Goal: Find specific page/section: Find specific page/section

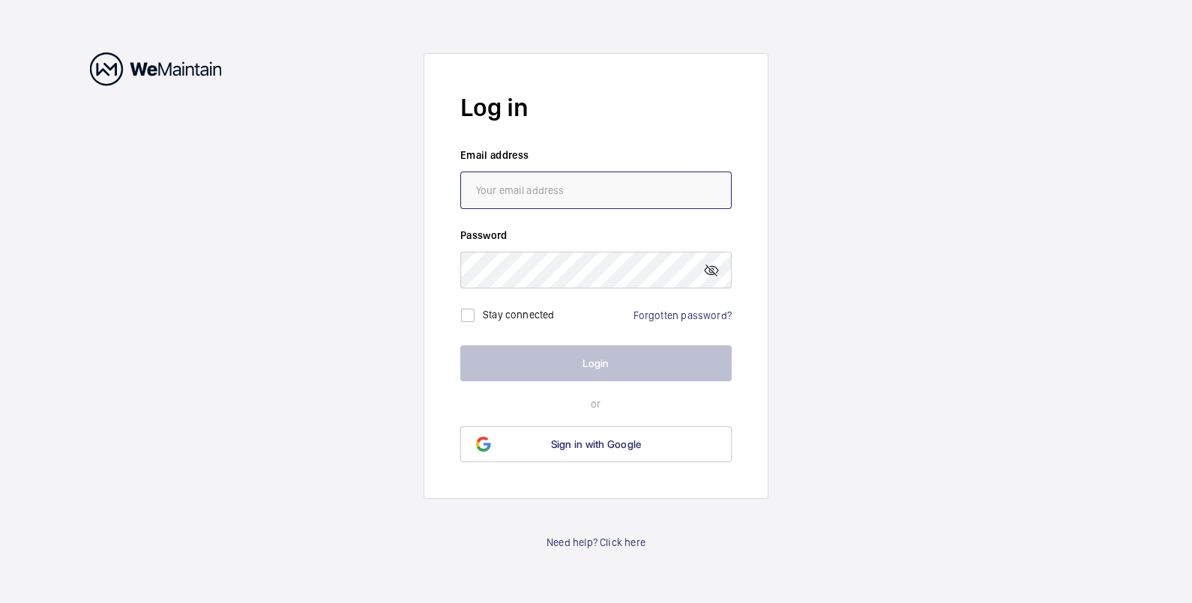
type input "[PERSON_NAME][EMAIL_ADDRESS][PERSON_NAME][DOMAIN_NAME]"
click at [511, 314] on label "Stay connected" at bounding box center [519, 315] width 72 height 12
checkbox input "true"
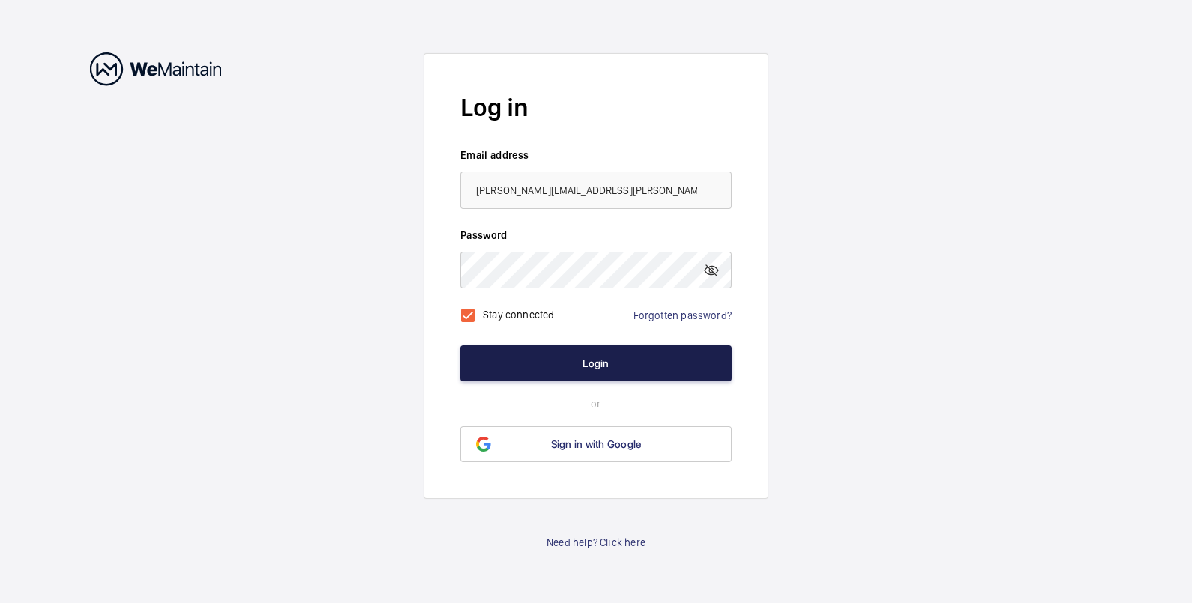
click at [591, 353] on button "Login" at bounding box center [595, 364] width 271 height 36
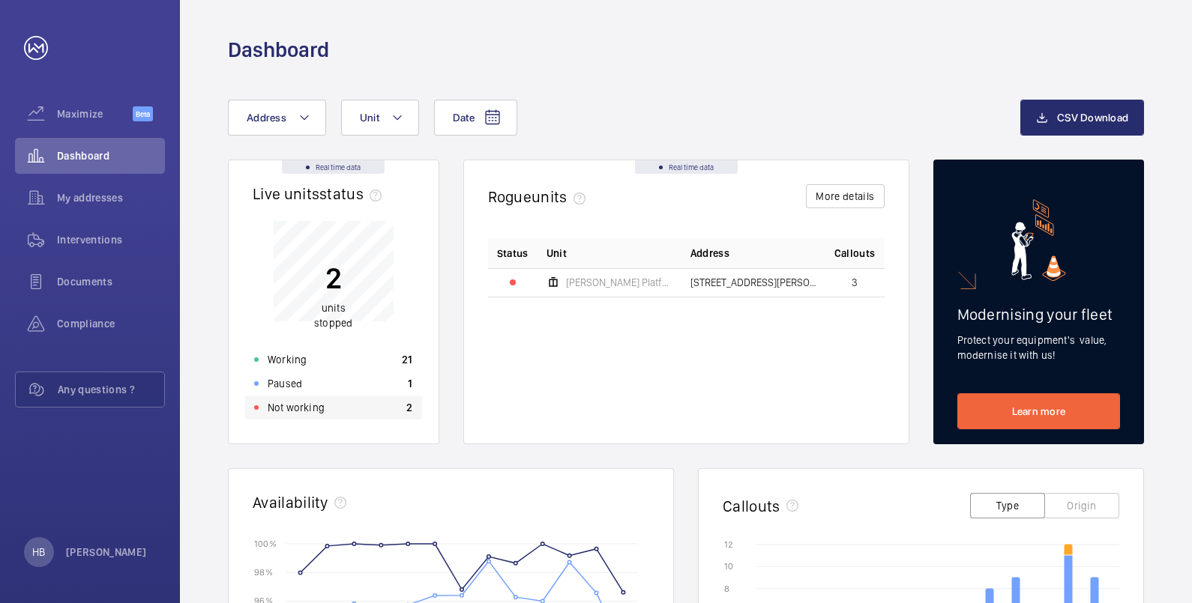
click at [297, 403] on p "Not working" at bounding box center [296, 407] width 57 height 15
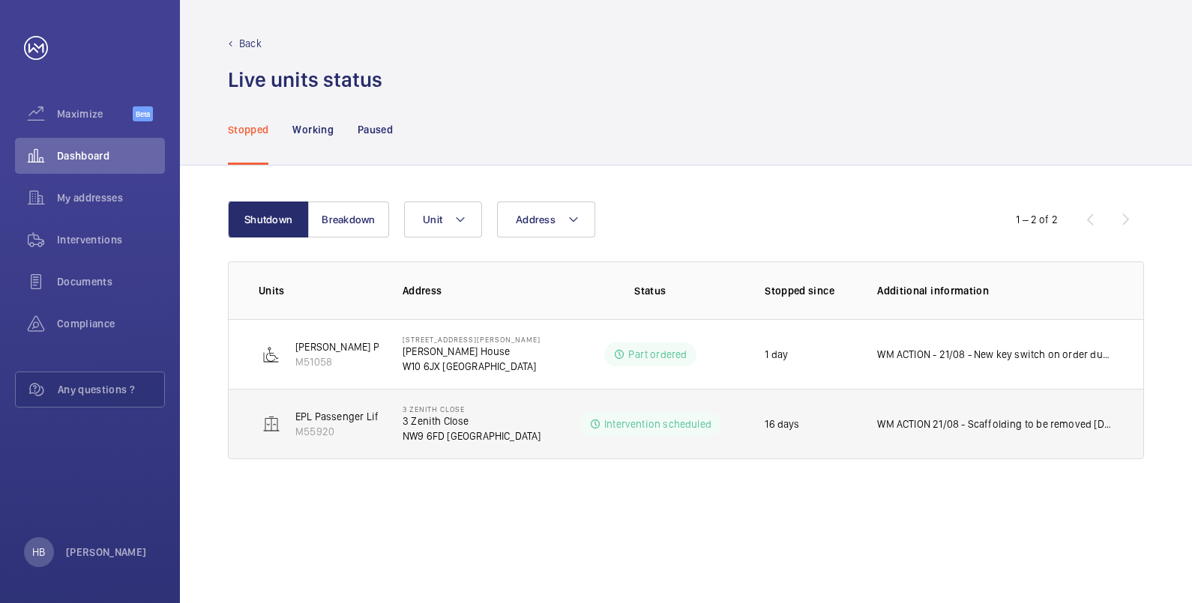
click at [735, 444] on td "Intervention scheduled" at bounding box center [650, 424] width 181 height 70
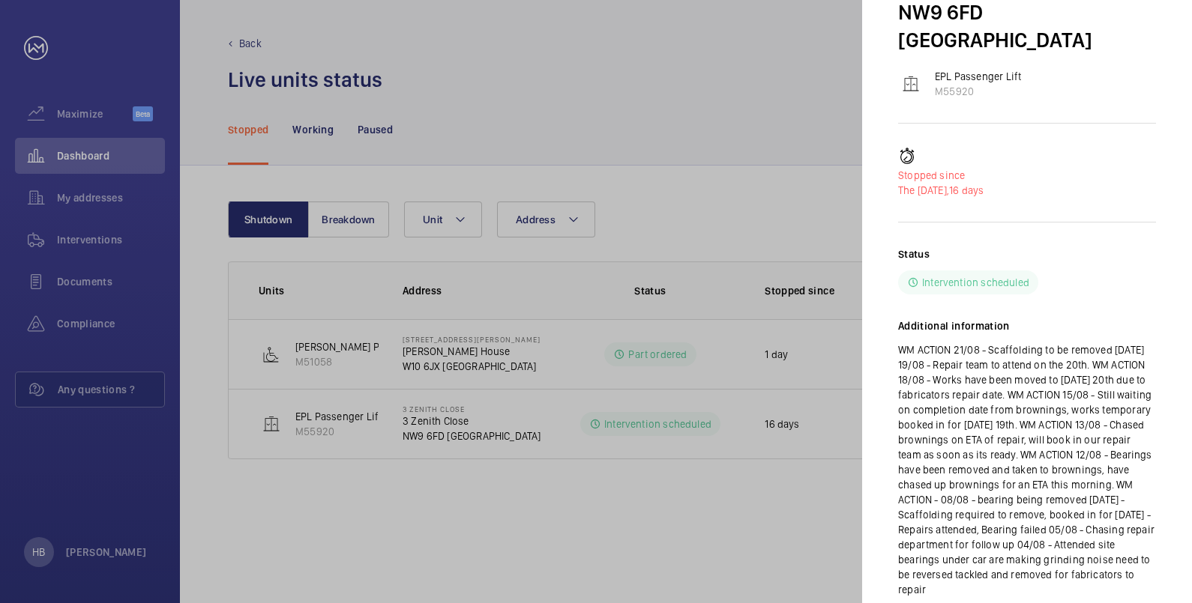
scroll to position [141, 0]
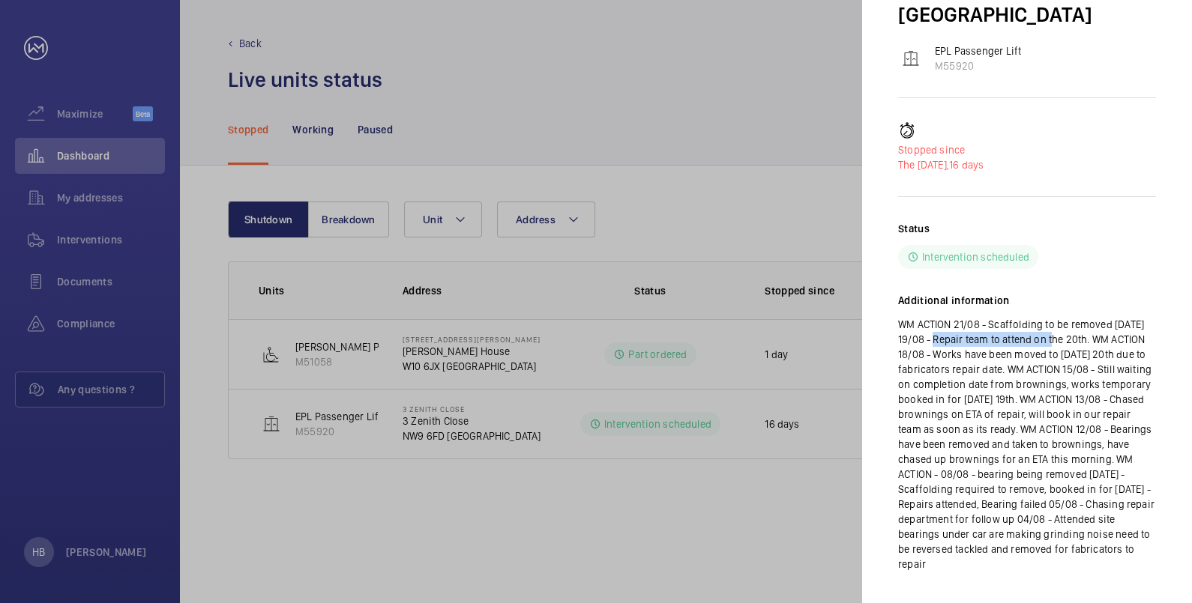
drag, startPoint x: 932, startPoint y: 311, endPoint x: 1050, endPoint y: 318, distance: 117.9
click at [1050, 318] on p "WM ACTION 21/08 - Scaffolding to be removed [DATE] 19/08 - Repair team to atten…" at bounding box center [1027, 444] width 258 height 255
drag, startPoint x: 1050, startPoint y: 318, endPoint x: 991, endPoint y: 311, distance: 58.9
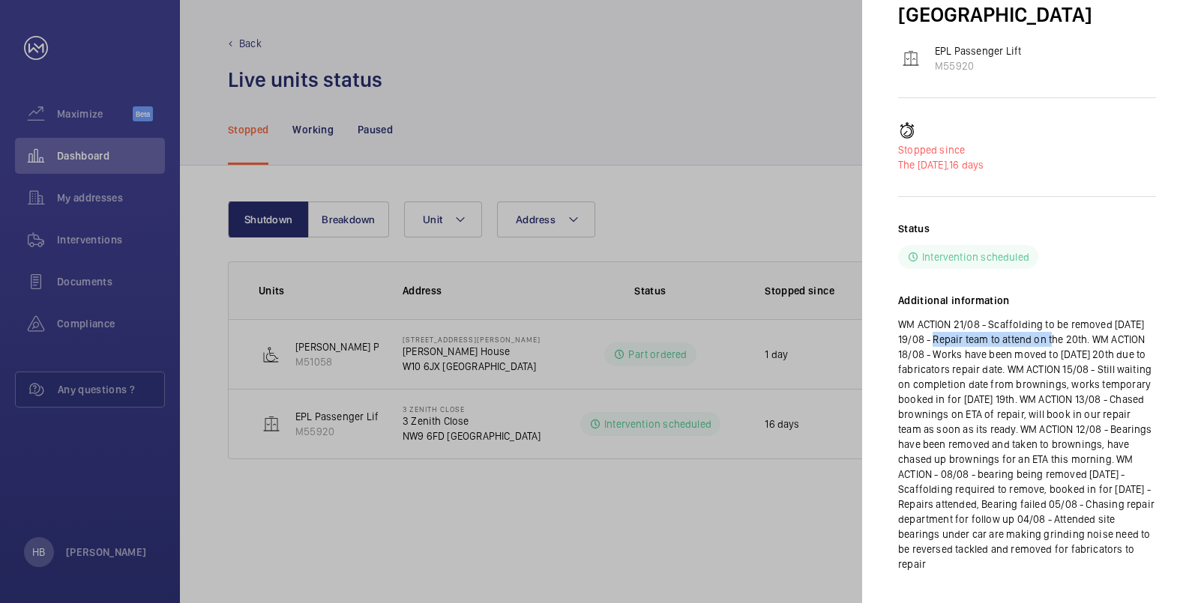
click at [991, 317] on p "WM ACTION 21/08 - Scaffolding to be removed [DATE] 19/08 - Repair team to atten…" at bounding box center [1027, 444] width 258 height 255
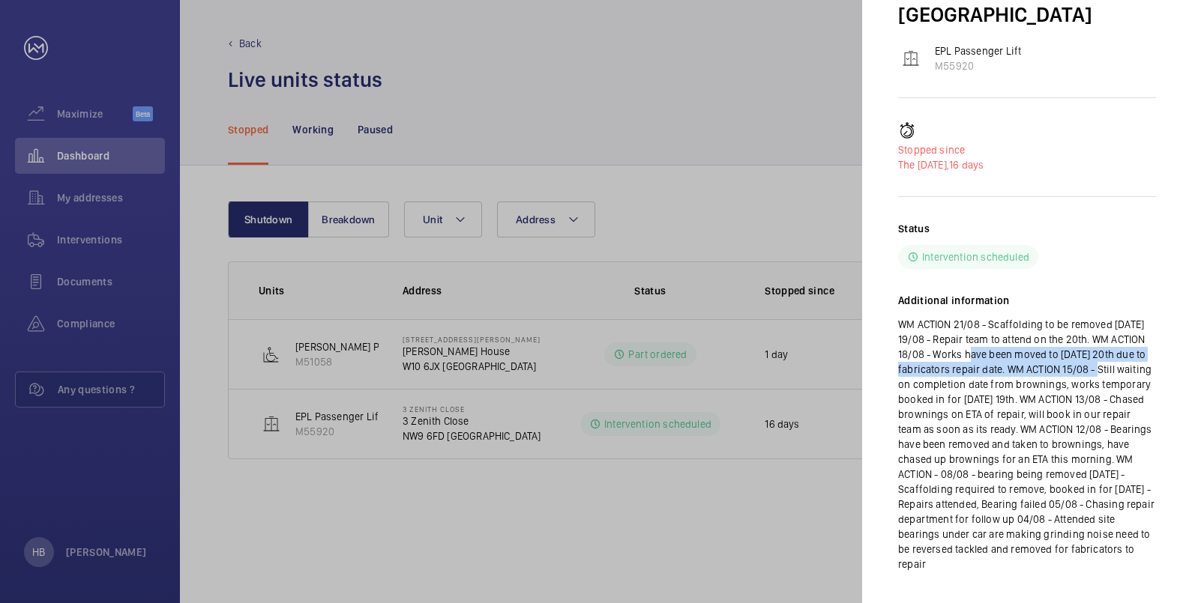
drag, startPoint x: 971, startPoint y: 324, endPoint x: 1099, endPoint y: 343, distance: 129.7
click at [1099, 343] on p "WM ACTION 21/08 - Scaffolding to be removed [DATE] 19/08 - Repair team to atten…" at bounding box center [1027, 444] width 258 height 255
click at [968, 337] on p "WM ACTION 21/08 - Scaffolding to be removed [DATE] 19/08 - Repair team to atten…" at bounding box center [1027, 444] width 258 height 255
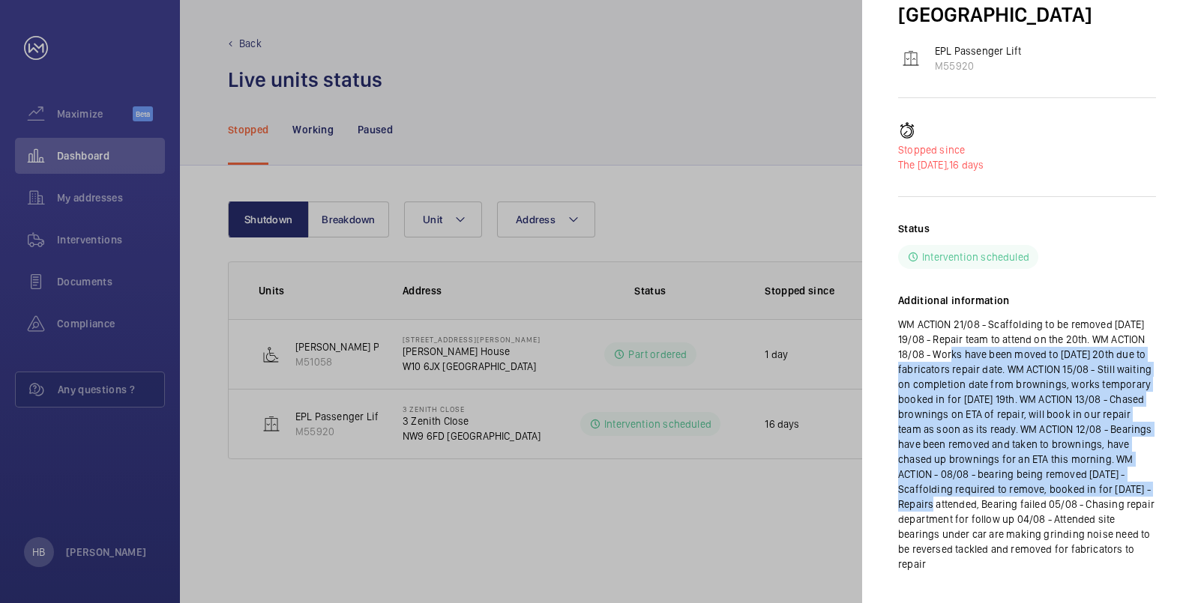
drag, startPoint x: 949, startPoint y: 326, endPoint x: 1137, endPoint y: 464, distance: 233.3
click at [1137, 464] on p "WM ACTION 21/08 - Scaffolding to be removed [DATE] 19/08 - Repair team to atten…" at bounding box center [1027, 444] width 258 height 255
drag, startPoint x: 1137, startPoint y: 464, endPoint x: 1107, endPoint y: 459, distance: 30.4
click at [1107, 459] on p "WM ACTION 21/08 - Scaffolding to be removed [DATE] 19/08 - Repair team to atten…" at bounding box center [1027, 444] width 258 height 255
click at [1065, 450] on p "WM ACTION 21/08 - Scaffolding to be removed [DATE] 19/08 - Repair team to atten…" at bounding box center [1027, 444] width 258 height 255
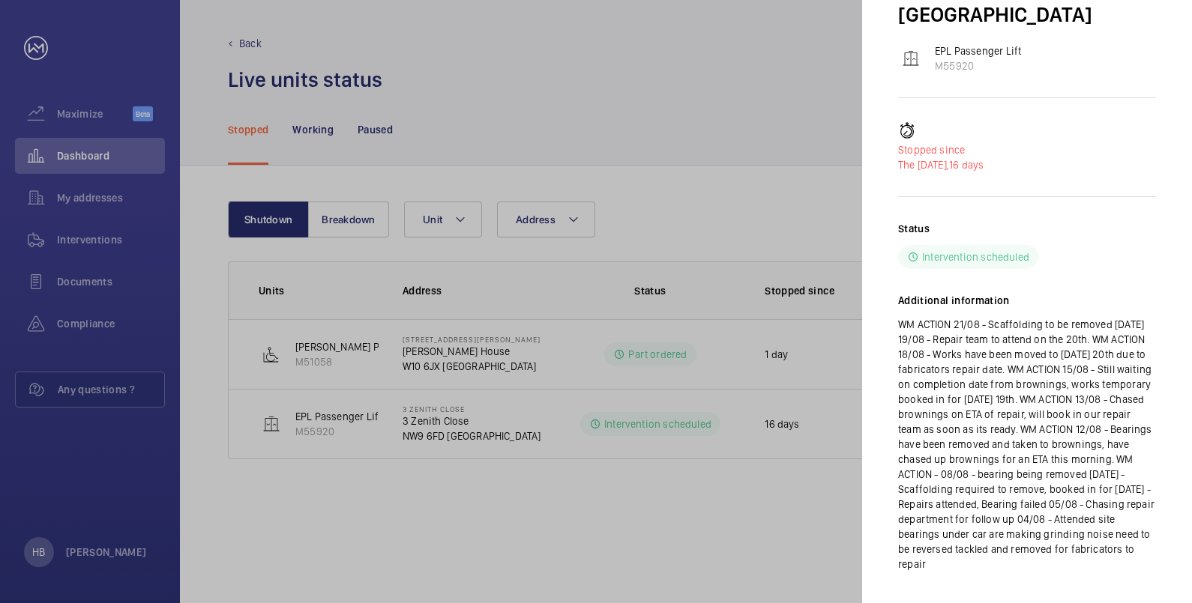
click at [565, 527] on div at bounding box center [596, 301] width 1192 height 603
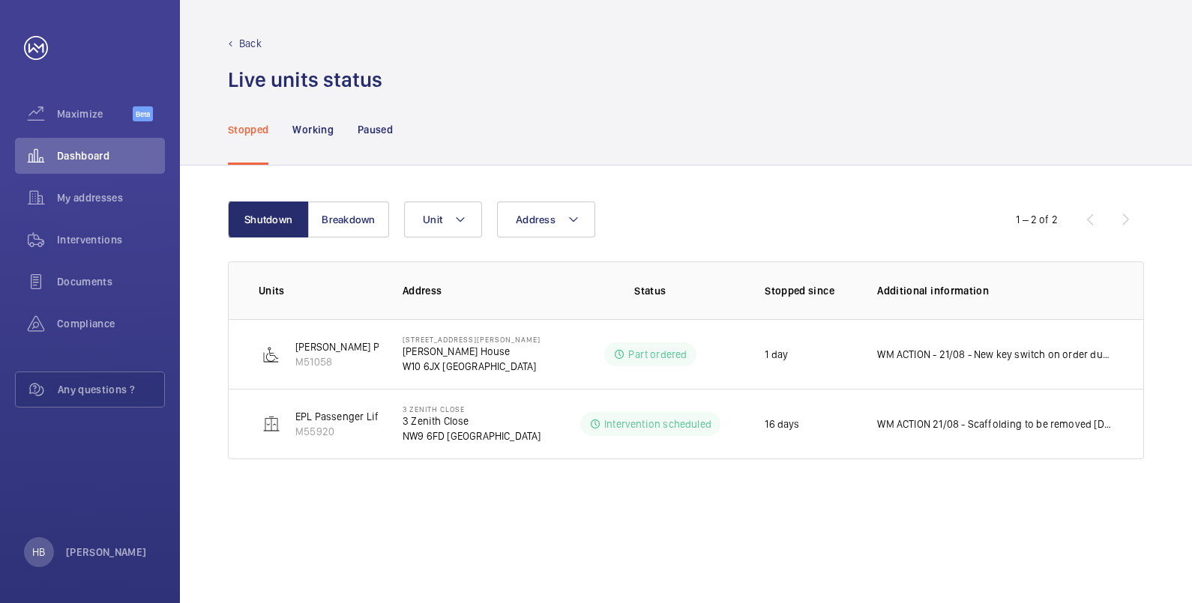
scroll to position [0, 0]
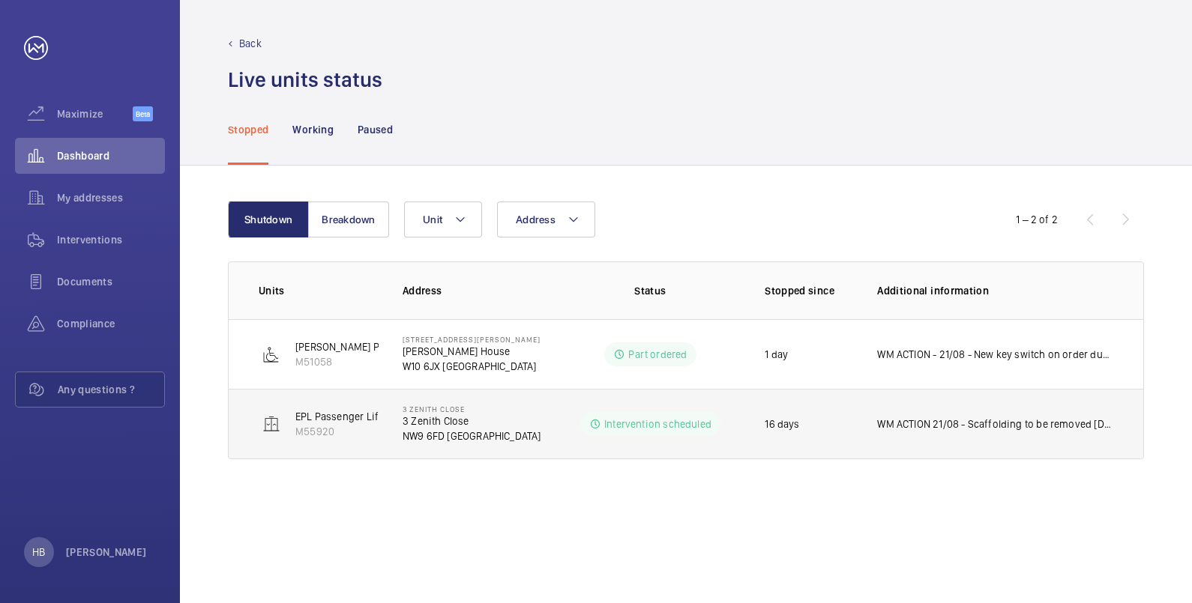
click at [490, 427] on td "3 Zenith Close [STREET_ADDRESS]" at bounding box center [469, 424] width 181 height 70
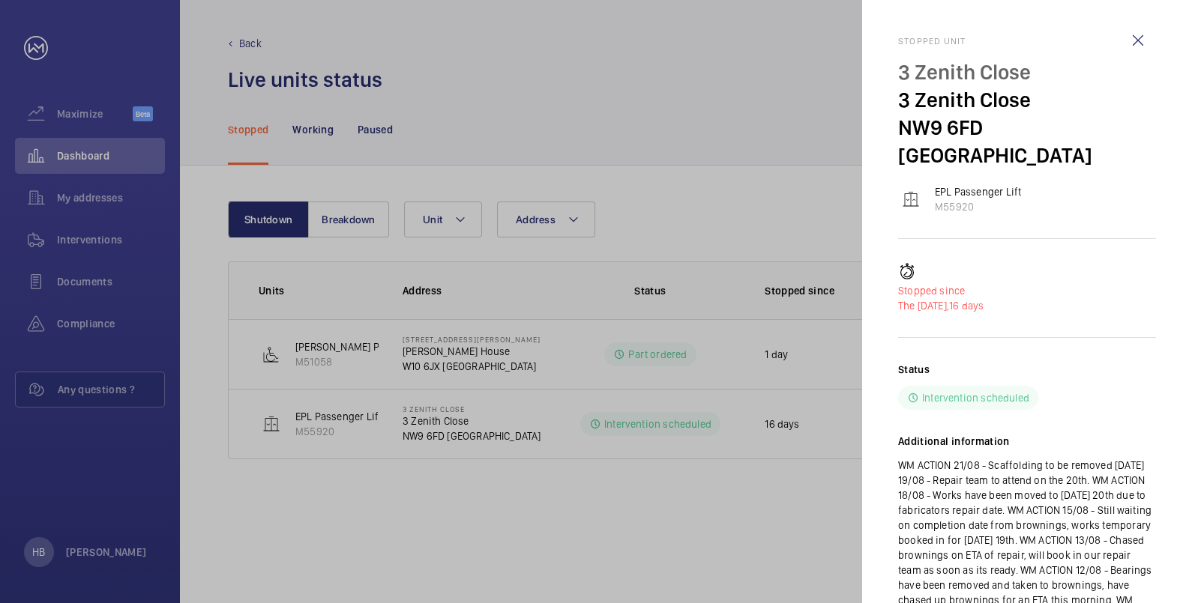
click at [965, 184] on p "EPL Passenger Lift" at bounding box center [978, 191] width 86 height 15
drag, startPoint x: 975, startPoint y: 50, endPoint x: 975, endPoint y: 60, distance: 9.7
click at [975, 52] on div "Stopped unit 3 Zenith Close 3 Zenith Close NW9 6FD [GEOGRAPHIC_DATA] EPL Passen…" at bounding box center [1027, 386] width 258 height 701
click at [975, 67] on p "3 Zenith Close" at bounding box center [1027, 72] width 258 height 28
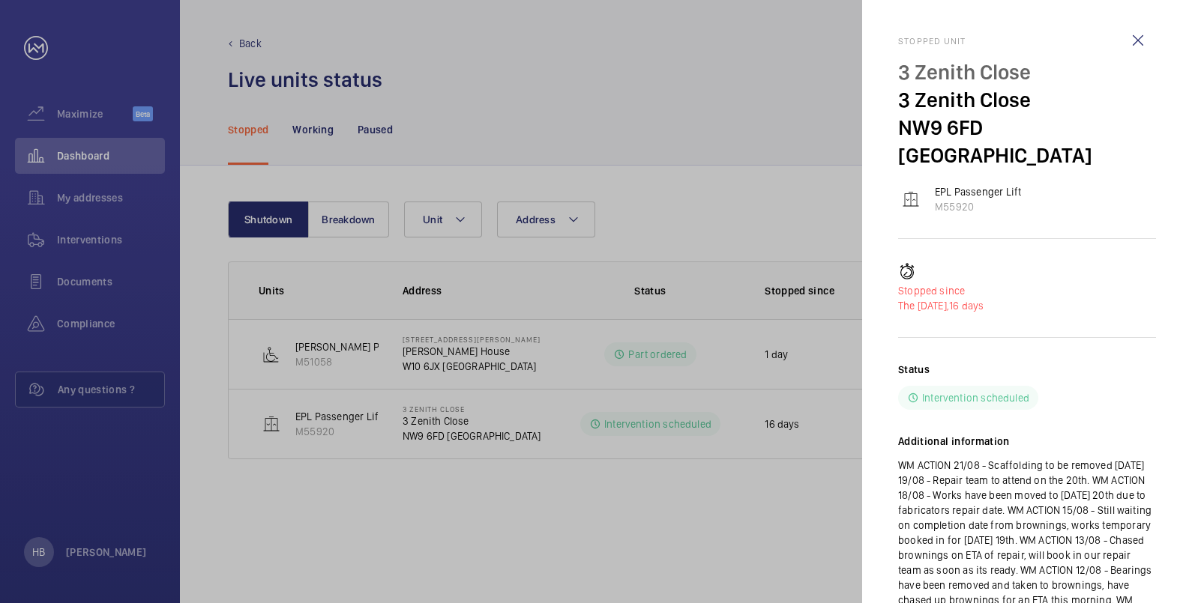
click at [103, 177] on div at bounding box center [596, 301] width 1192 height 603
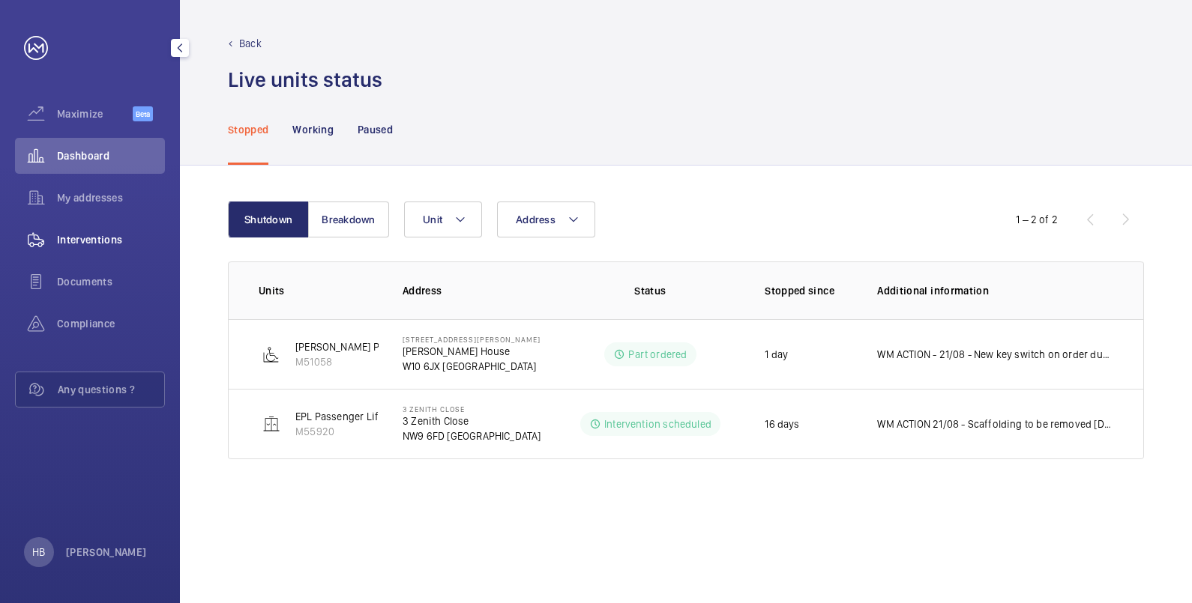
click at [106, 224] on div "Interventions" at bounding box center [90, 240] width 150 height 36
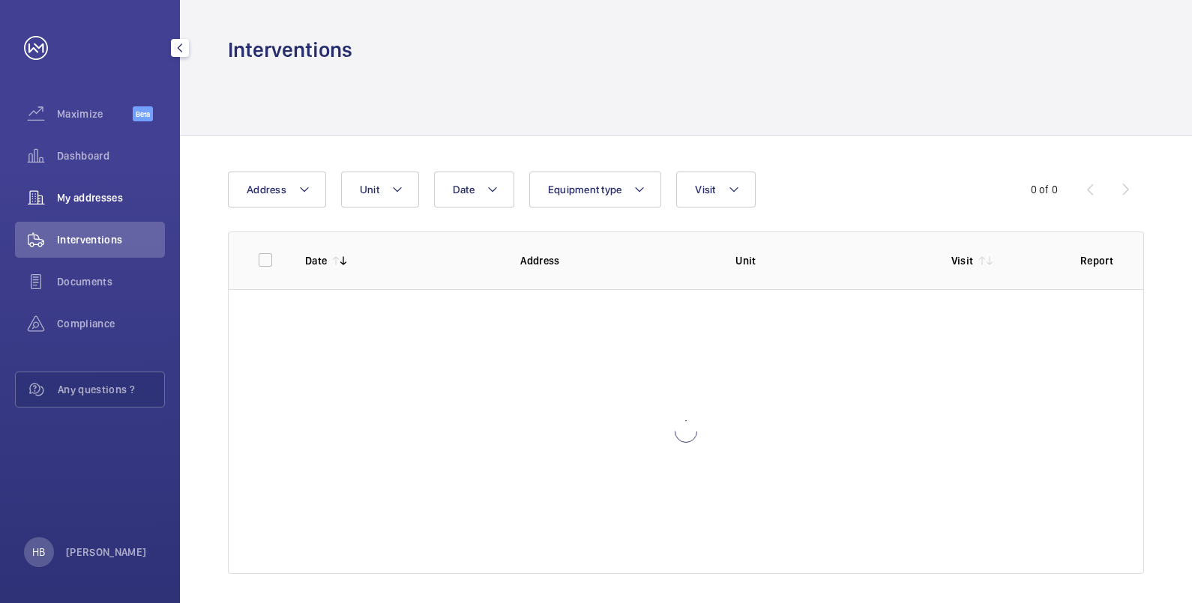
click at [107, 206] on div "My addresses" at bounding box center [90, 198] width 150 height 36
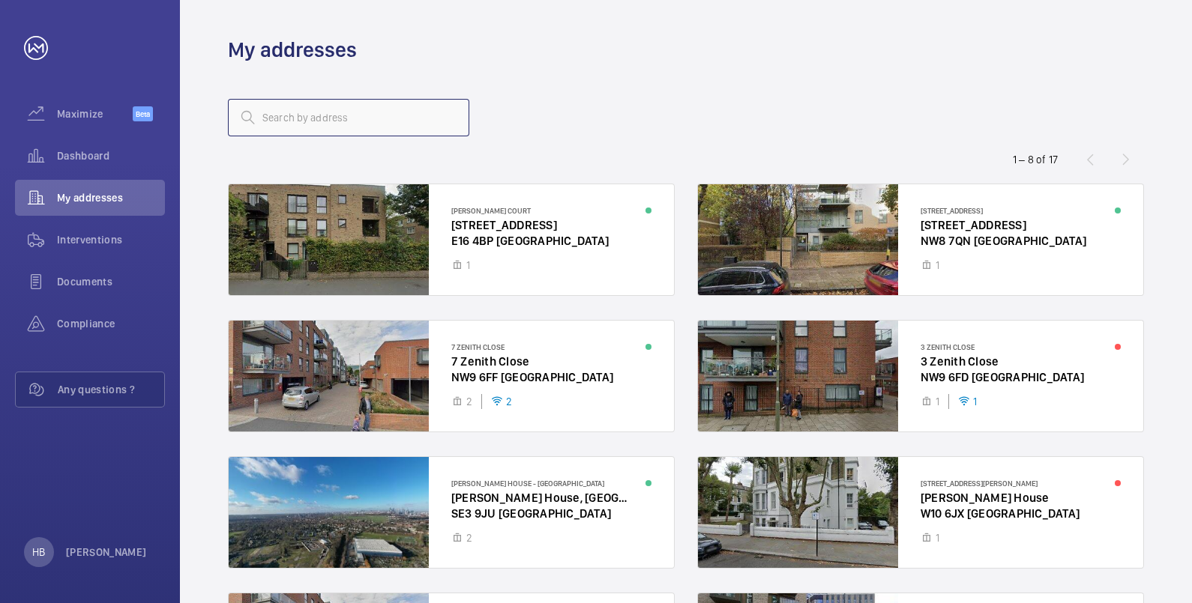
click at [395, 117] on input "text" at bounding box center [348, 117] width 241 height 37
type input "zenith"
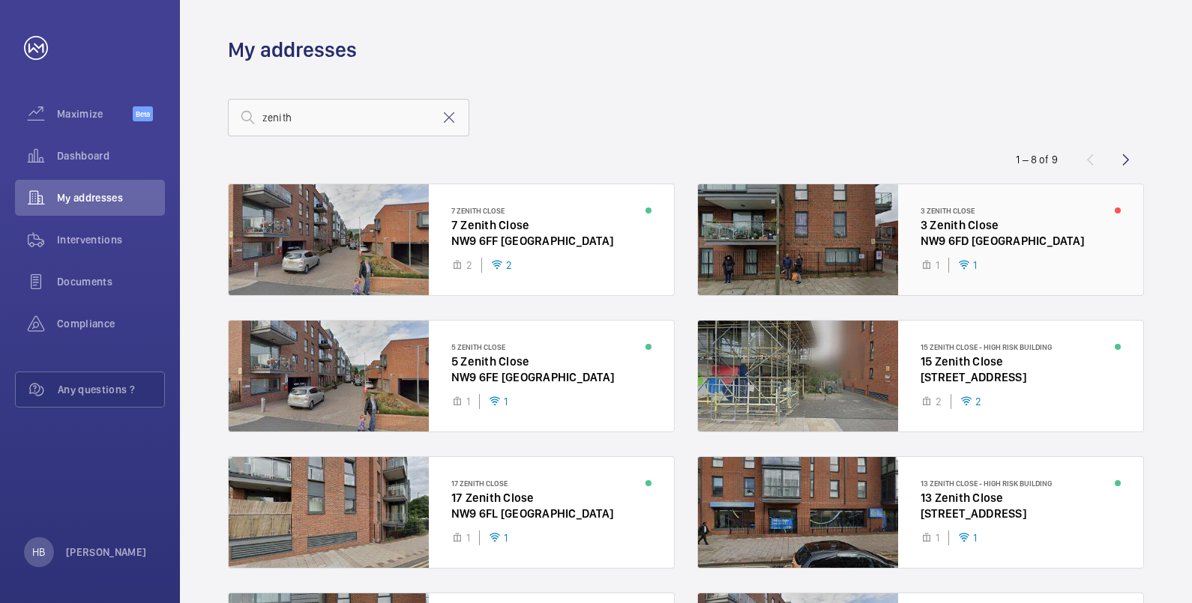
click at [1002, 223] on div at bounding box center [920, 239] width 445 height 111
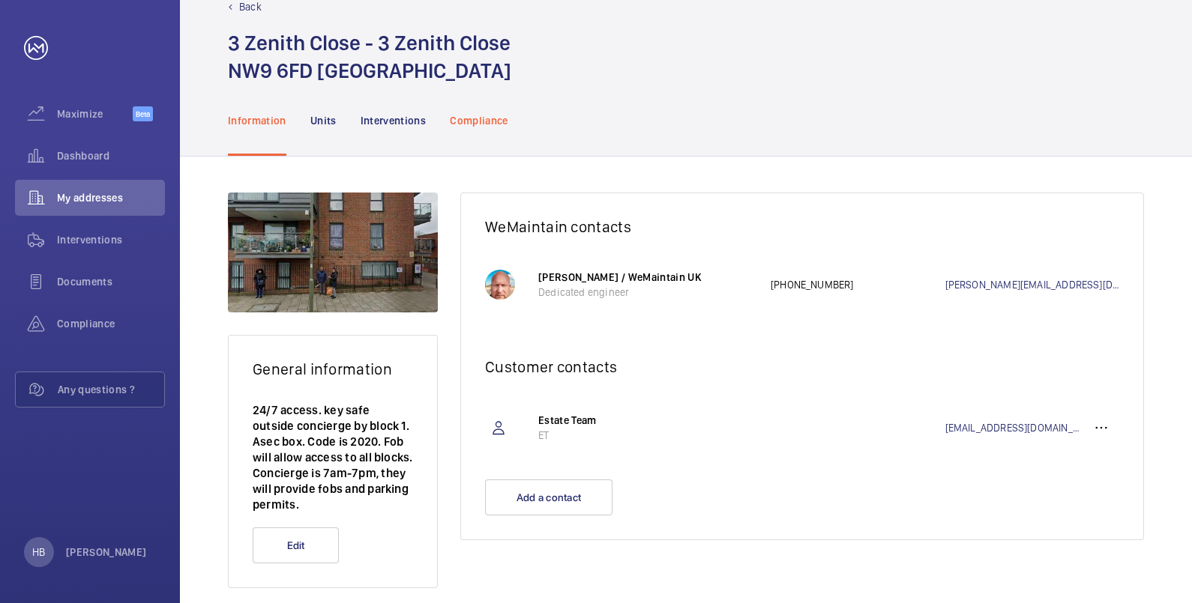
scroll to position [57, 0]
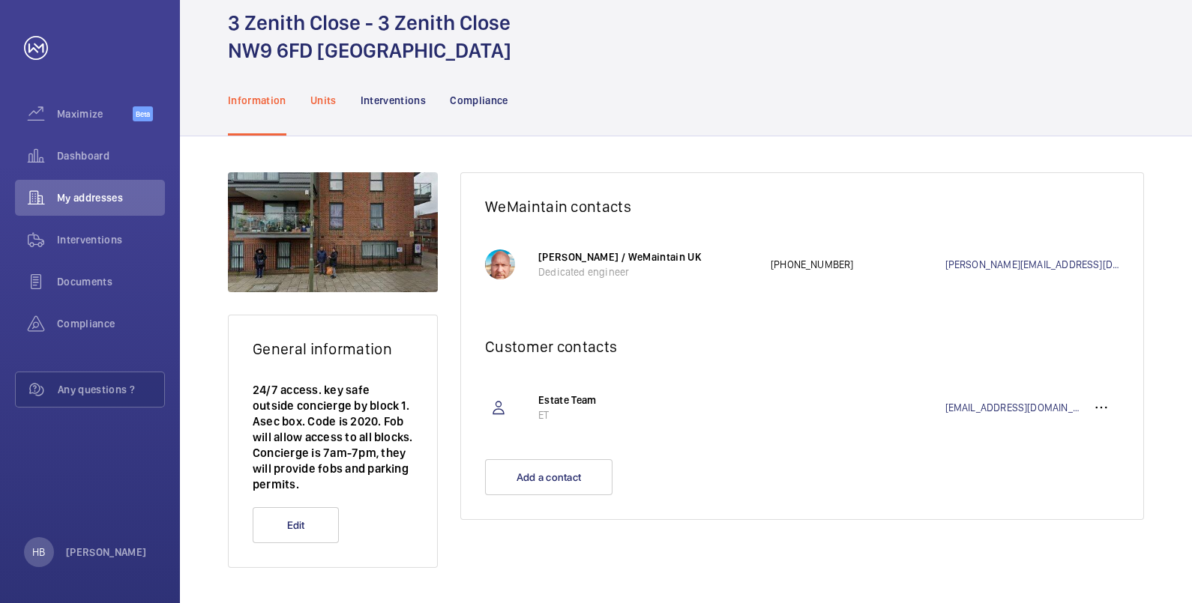
click at [325, 105] on p "Units" at bounding box center [323, 100] width 26 height 15
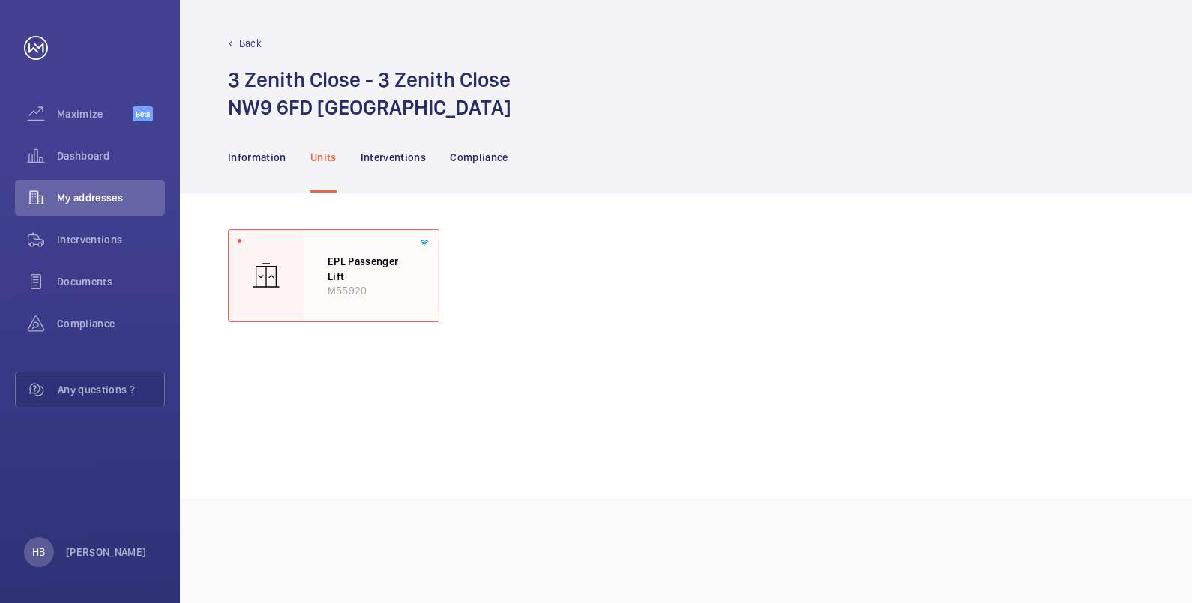
click at [349, 257] on p "EPL Passenger Lift" at bounding box center [371, 268] width 87 height 29
